Goal: Download file/media

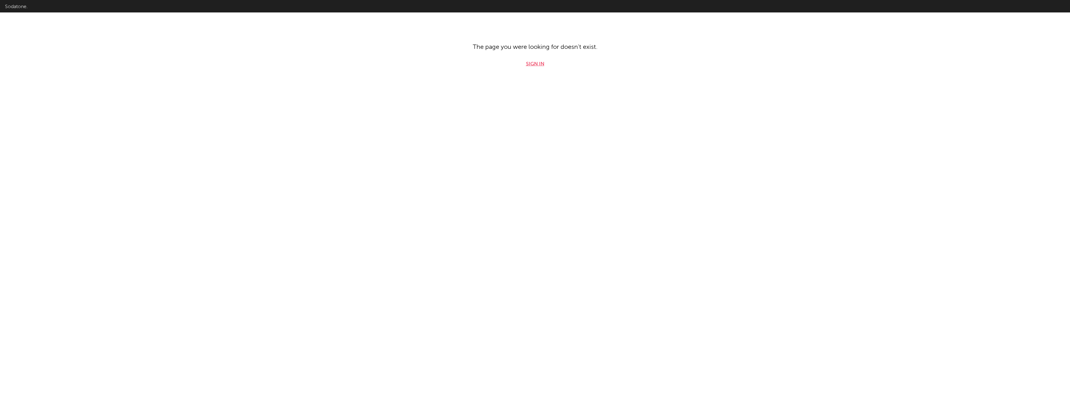
click at [535, 66] on link "Sign in" at bounding box center [535, 63] width 18 height 7
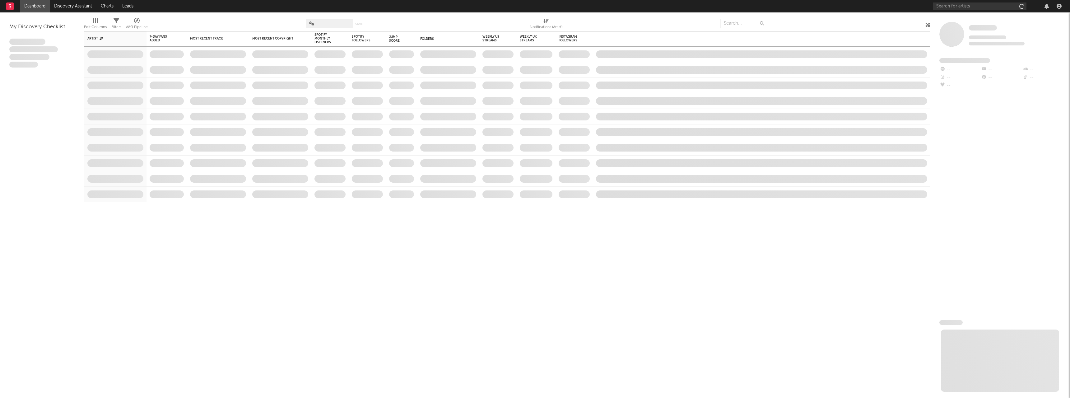
click at [539, 144] on span at bounding box center [536, 147] width 39 height 15
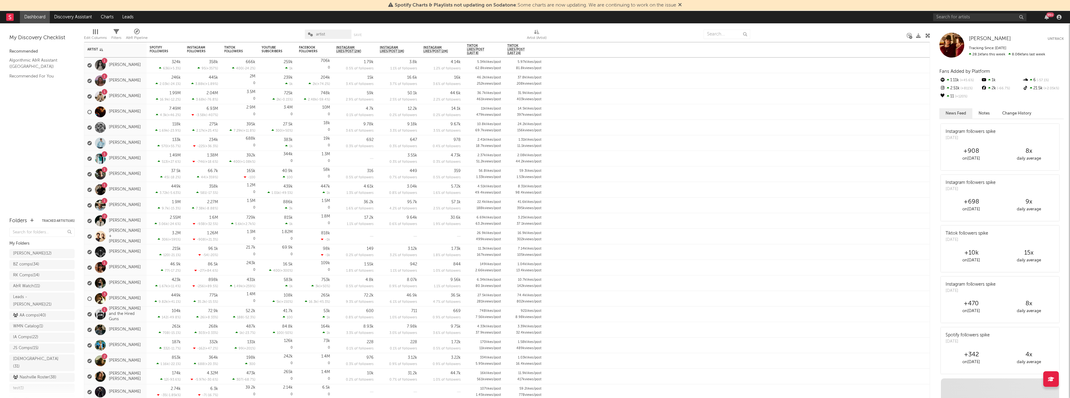
click at [681, 3] on icon at bounding box center [680, 4] width 4 height 5
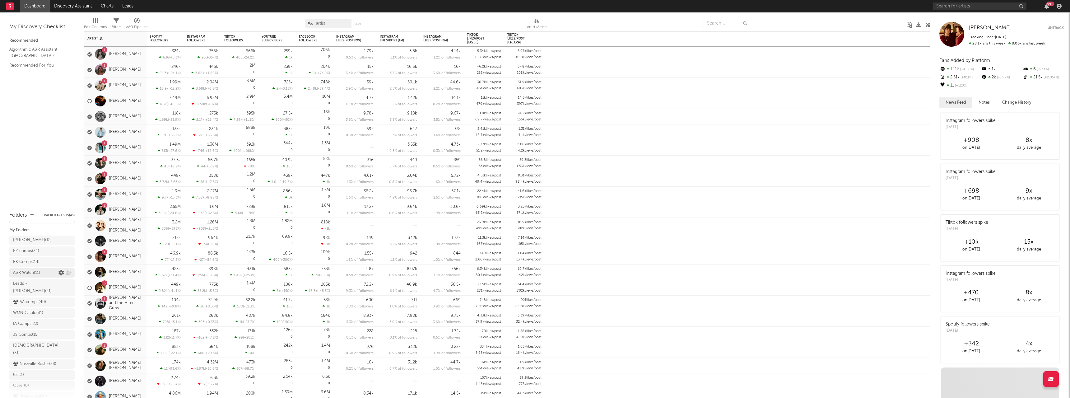
scroll to position [22, 0]
click at [27, 346] on div "Nashville Roster ( 38 )" at bounding box center [34, 349] width 43 height 7
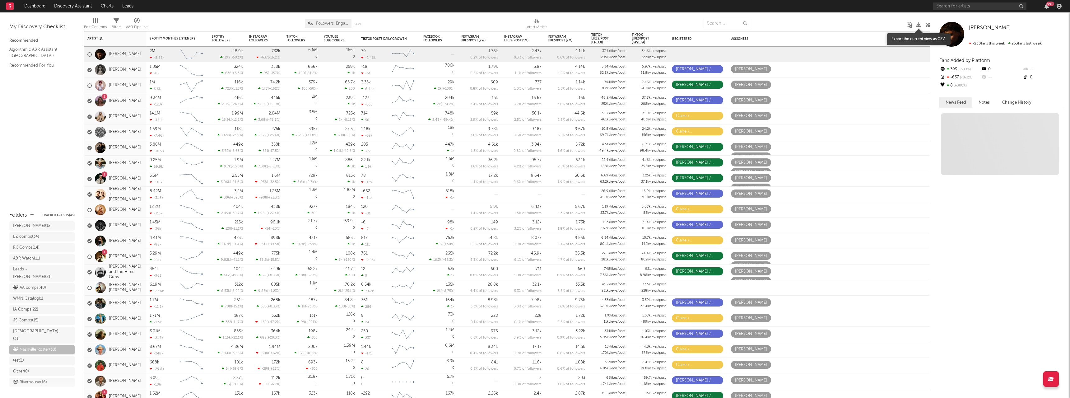
click at [919, 26] on icon at bounding box center [918, 24] width 5 height 5
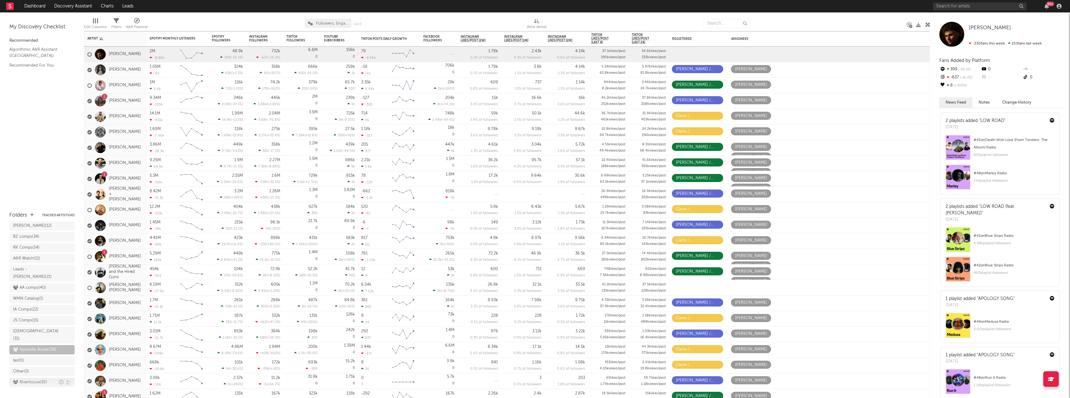
click at [33, 379] on div "Riverhouse ( 16 )" at bounding box center [30, 382] width 34 height 7
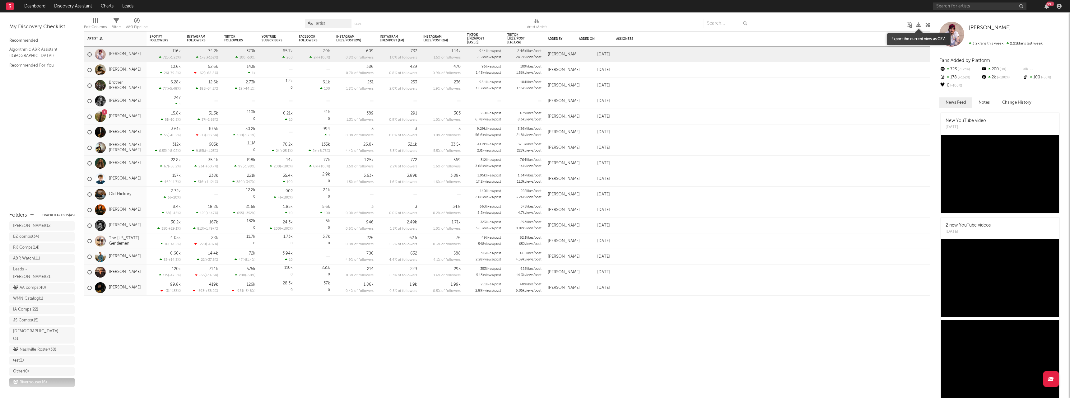
click at [918, 25] on icon at bounding box center [918, 24] width 5 height 5
